Goal: Obtain resource: Download file/media

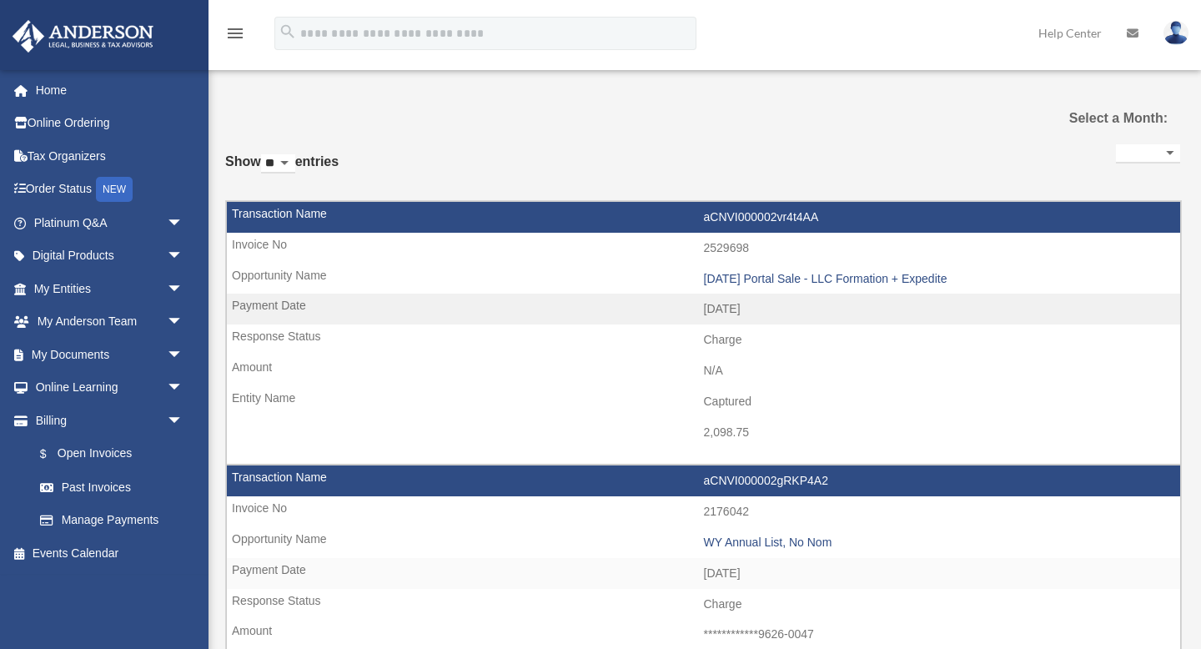
select select
click at [78, 350] on link "My Documents arrow_drop_down" at bounding box center [110, 354] width 197 height 33
click at [176, 358] on span "arrow_drop_down" at bounding box center [183, 355] width 33 height 34
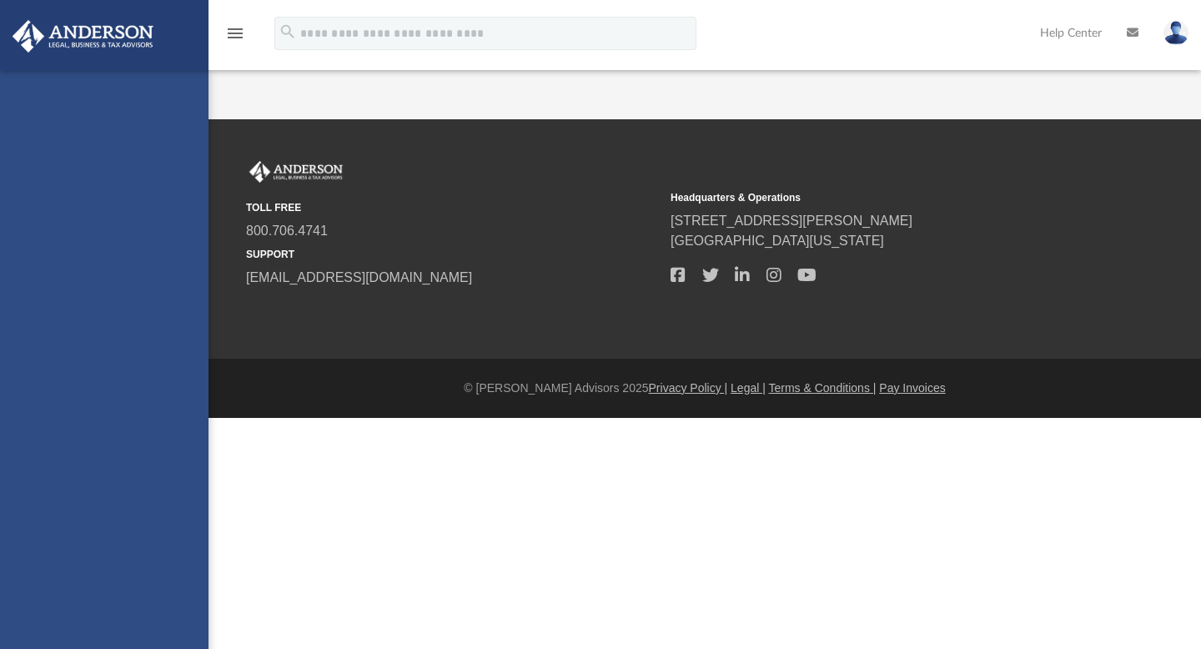
drag, startPoint x: 0, startPoint y: 0, endPoint x: 62, endPoint y: 387, distance: 391.9
click at [62, 387] on div "imtheory@gmail.com Sign Out imtheory@gmail.com Home Online Ordering Tax Organiz…" at bounding box center [104, 394] width 209 height 649
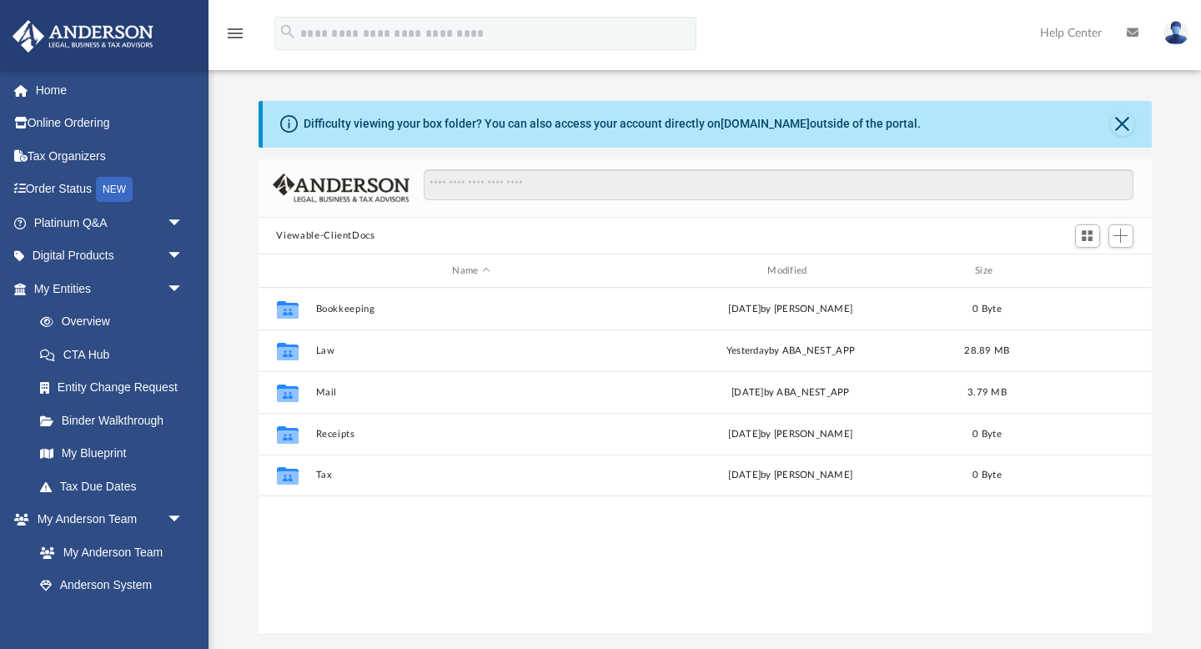
scroll to position [379, 893]
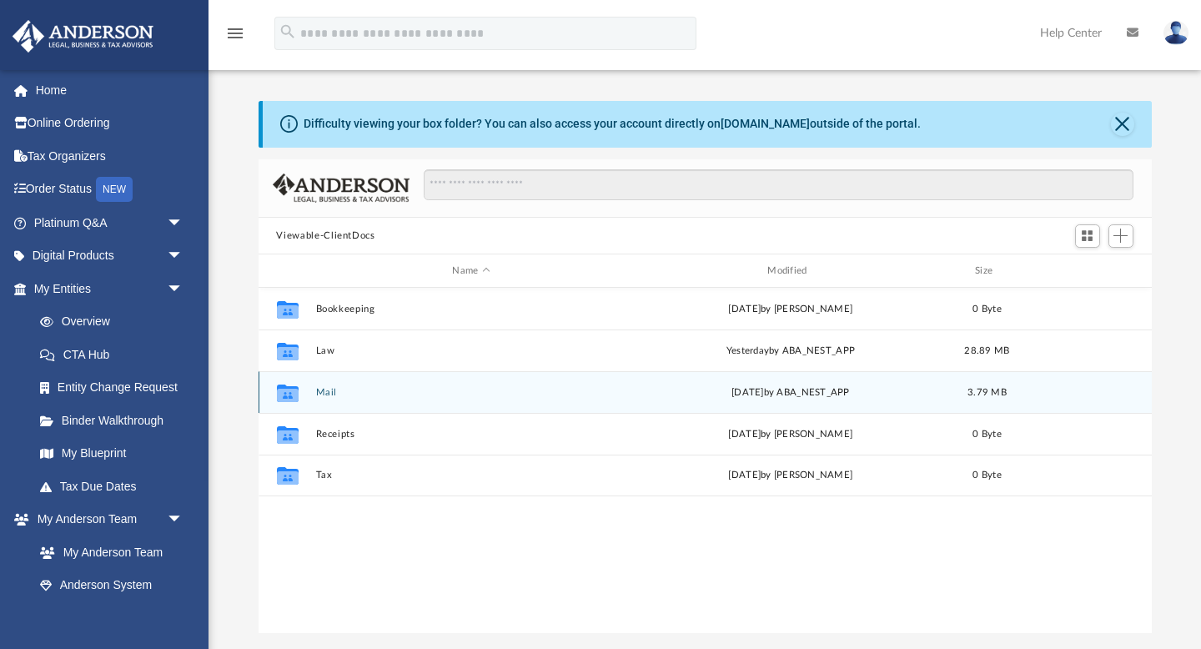
click at [314, 395] on div "Collaborated Folder Mail Wed Aug 13 2025 by ABA_NEST_APP 3.79 MB" at bounding box center [705, 392] width 893 height 42
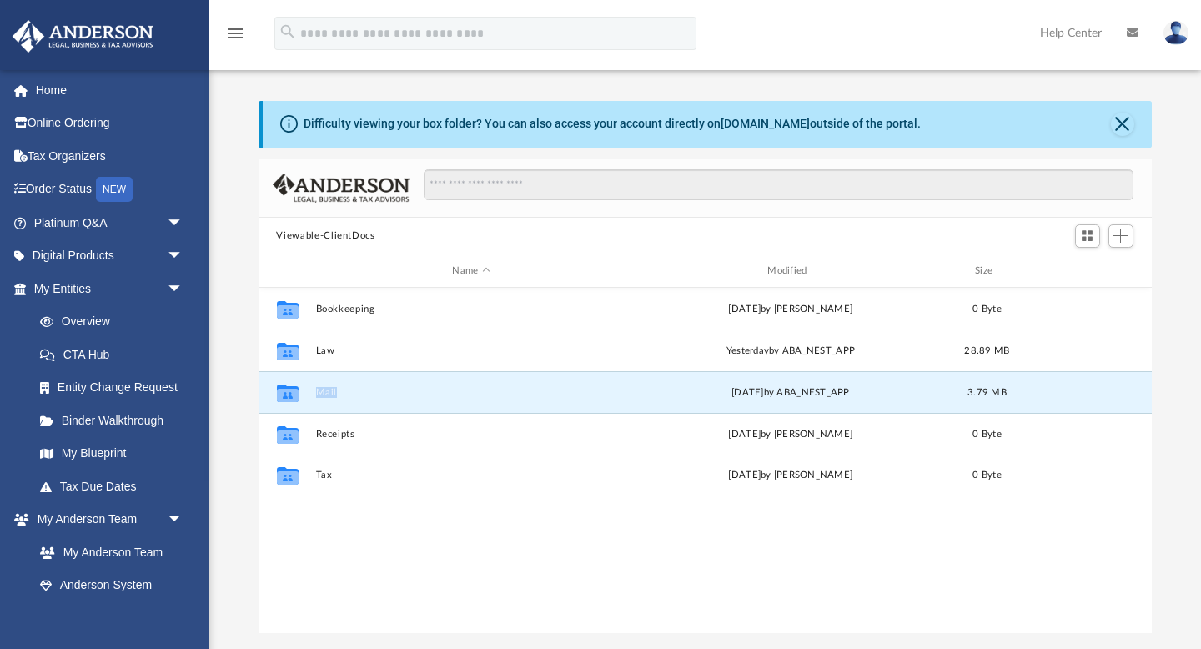
click at [327, 394] on button "Mail" at bounding box center [471, 392] width 312 height 11
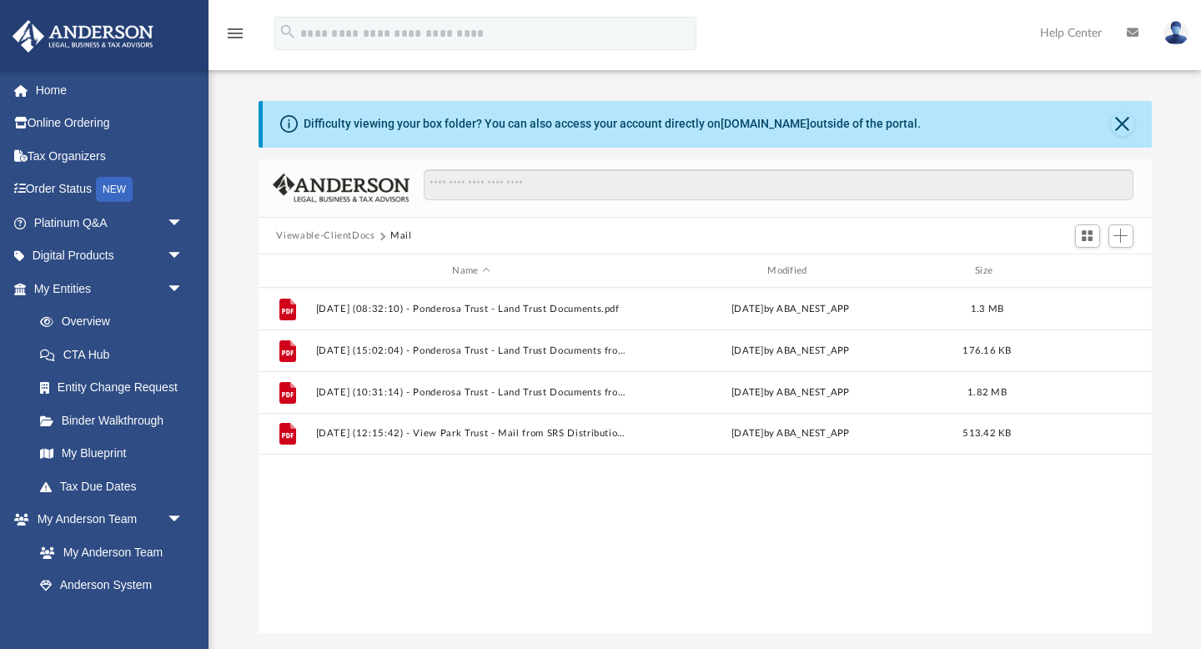
click at [361, 239] on button "Viewable-ClientDocs" at bounding box center [325, 236] width 98 height 15
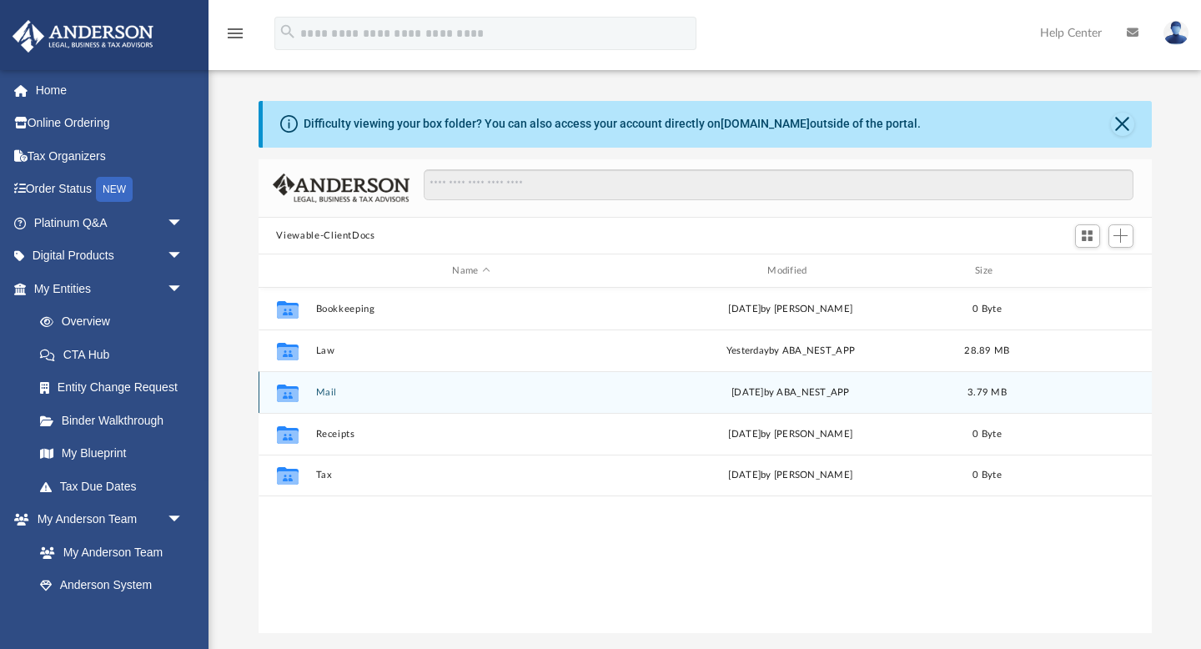
click at [320, 387] on button "Mail" at bounding box center [471, 392] width 312 height 11
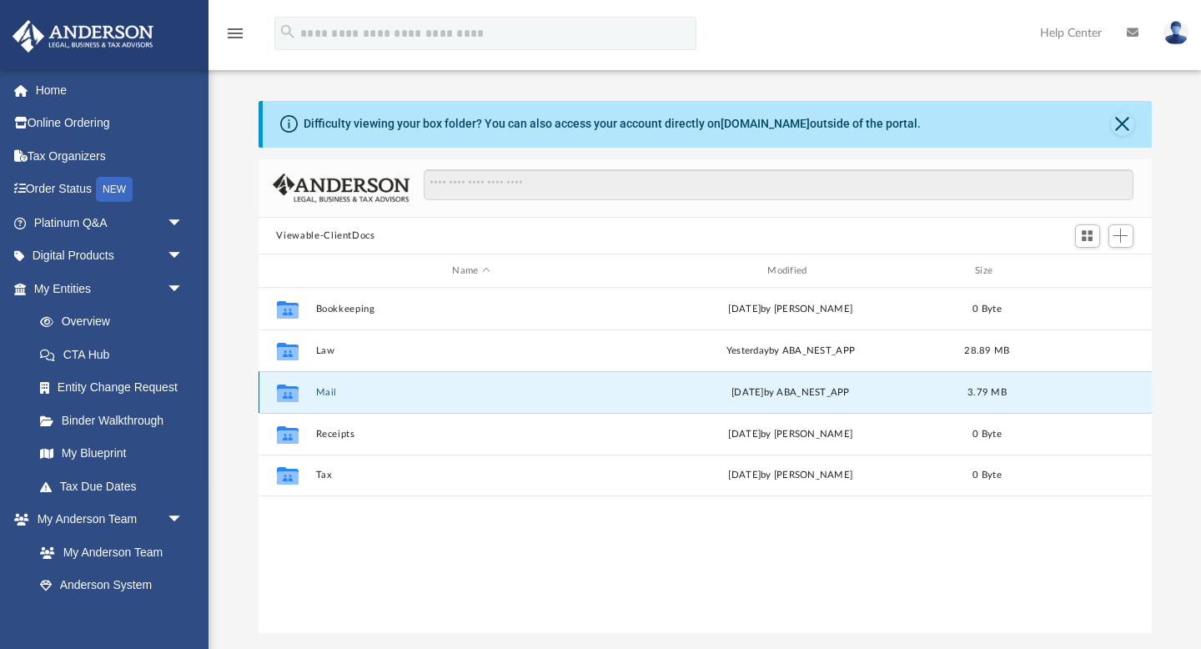
click at [320, 387] on button "Mail" at bounding box center [471, 392] width 312 height 11
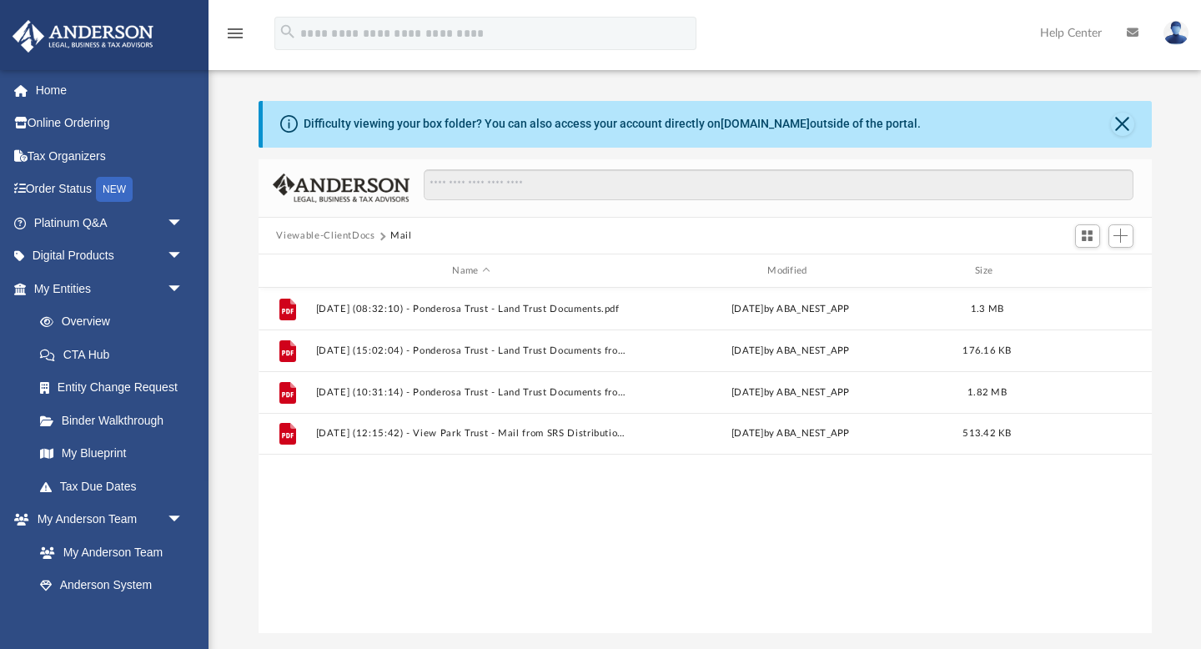
click at [360, 236] on button "Viewable-ClientDocs" at bounding box center [325, 236] width 98 height 15
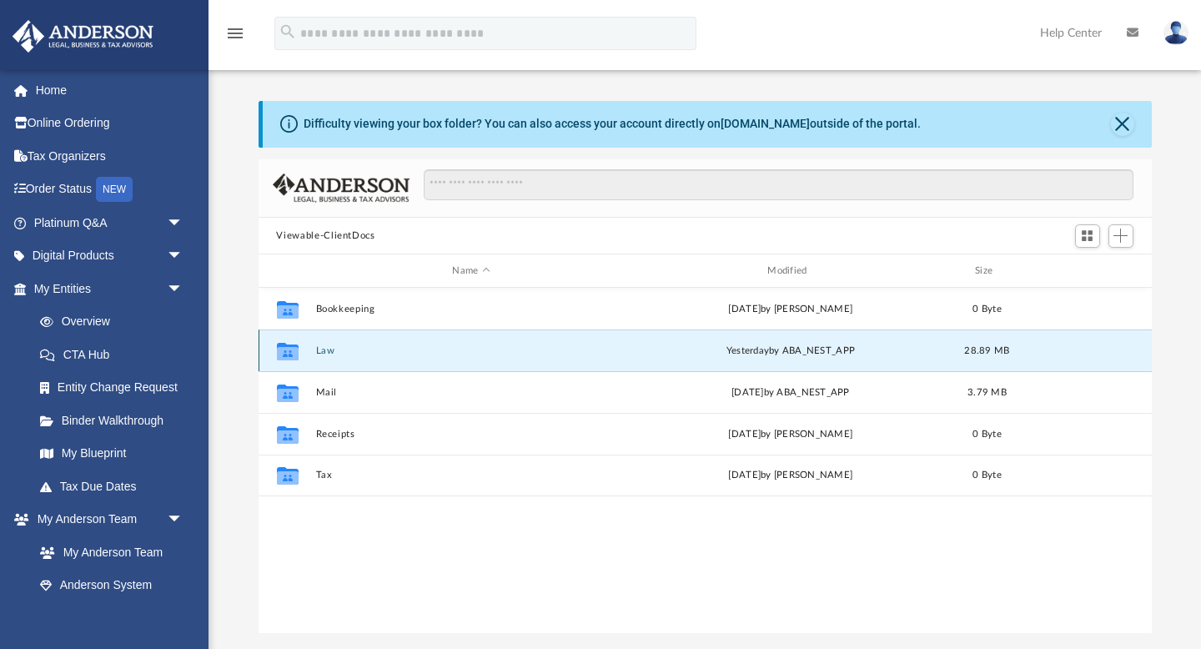
click at [319, 345] on button "Law" at bounding box center [471, 350] width 312 height 11
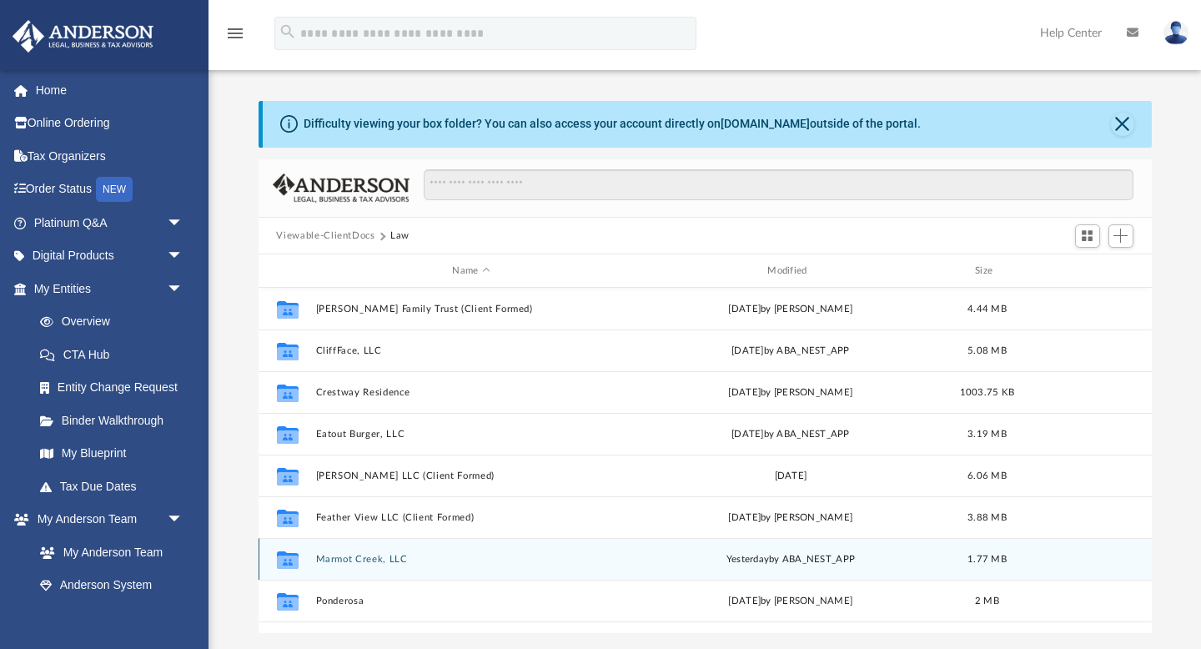
click at [398, 561] on button "Marmot Creek, LLC" at bounding box center [471, 559] width 312 height 11
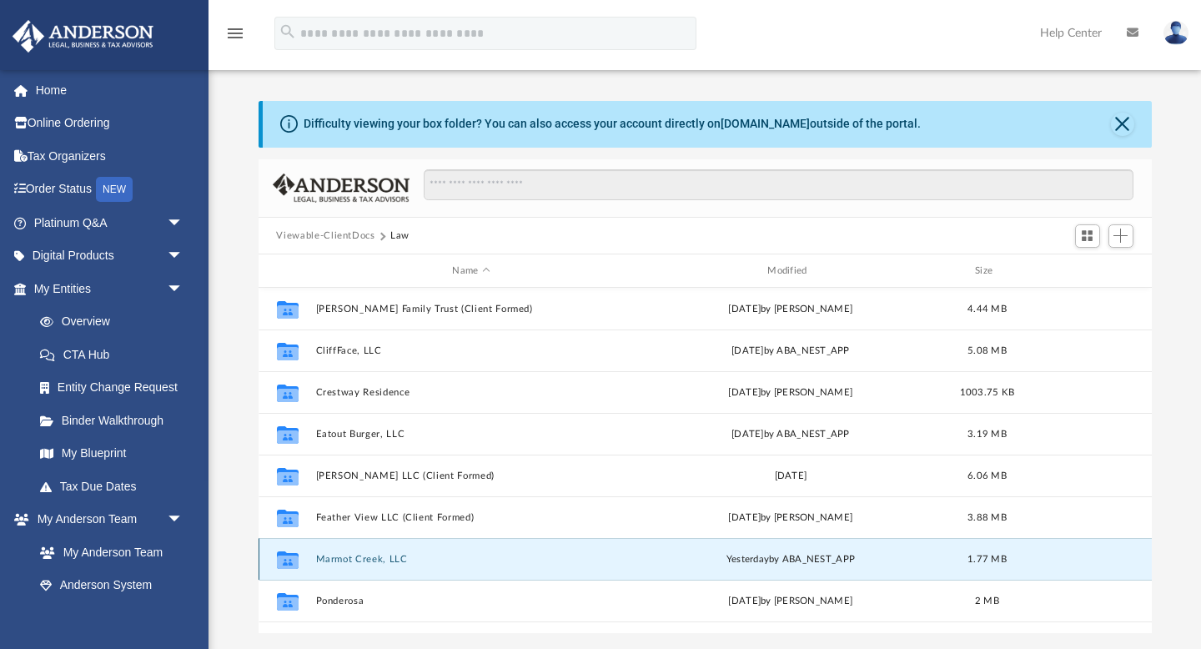
click at [398, 561] on button "Marmot Creek, LLC" at bounding box center [471, 559] width 312 height 11
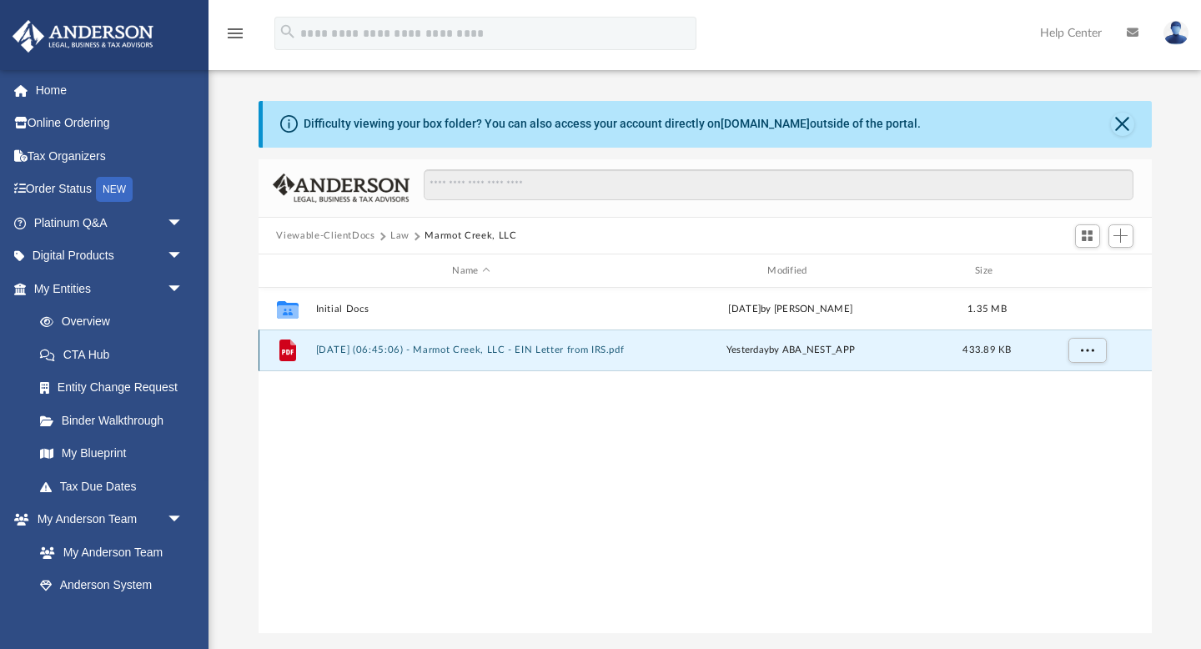
click at [452, 350] on button "2025.09.02 (06:45:06) - Marmot Creek, LLC - EIN Letter from IRS.pdf" at bounding box center [471, 350] width 312 height 11
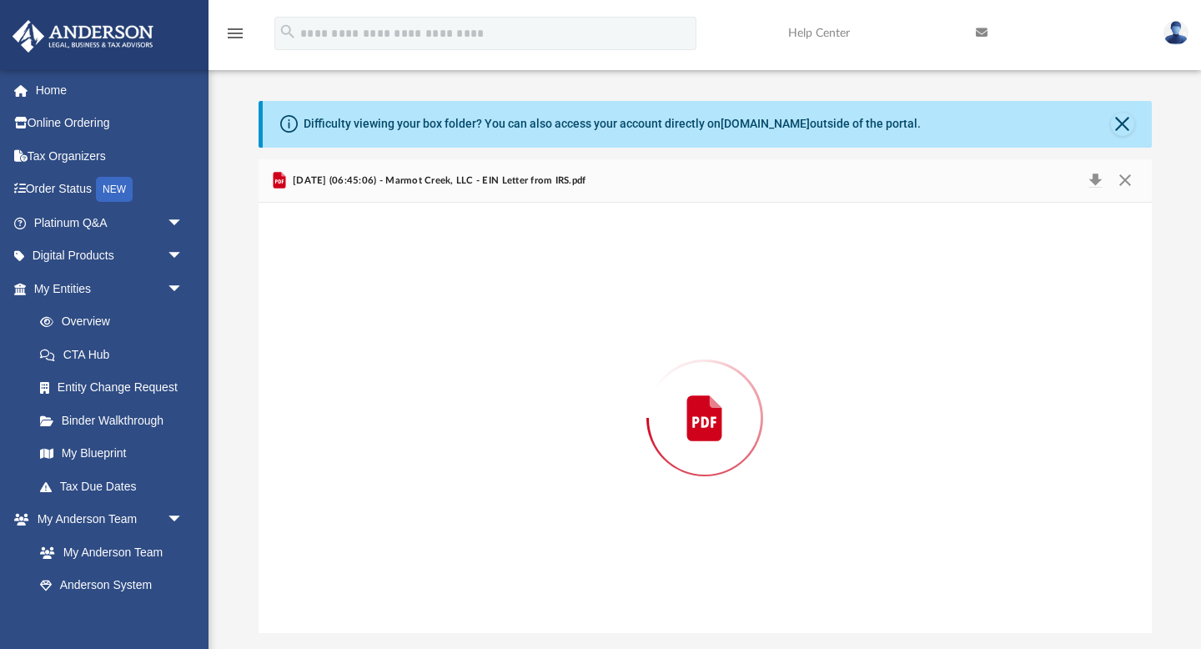
click at [452, 350] on div "Preview" at bounding box center [705, 418] width 893 height 430
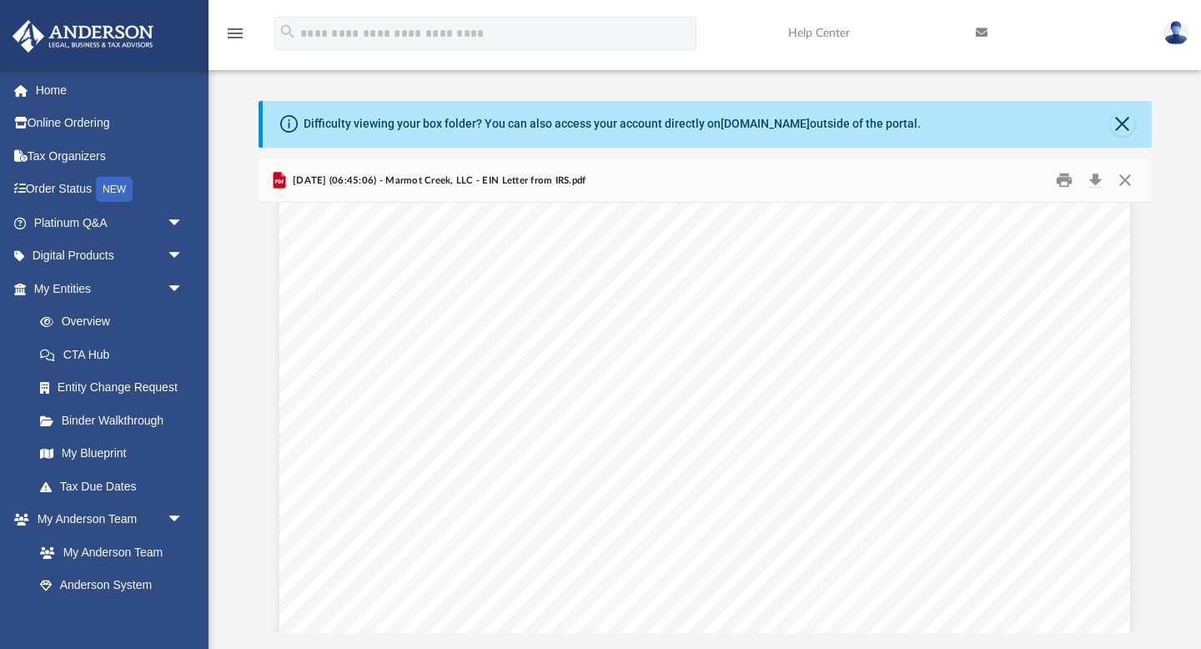
scroll to position [13, 0]
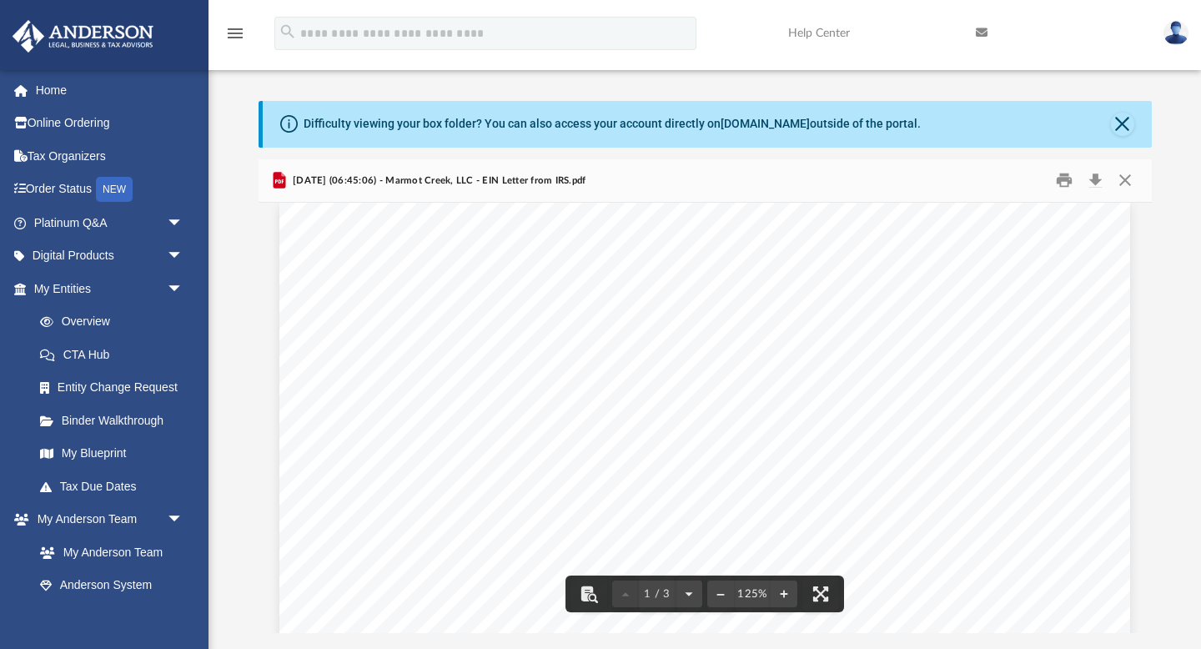
click at [1124, 184] on button "Close" at bounding box center [1125, 181] width 30 height 26
